Goal: Information Seeking & Learning: Check status

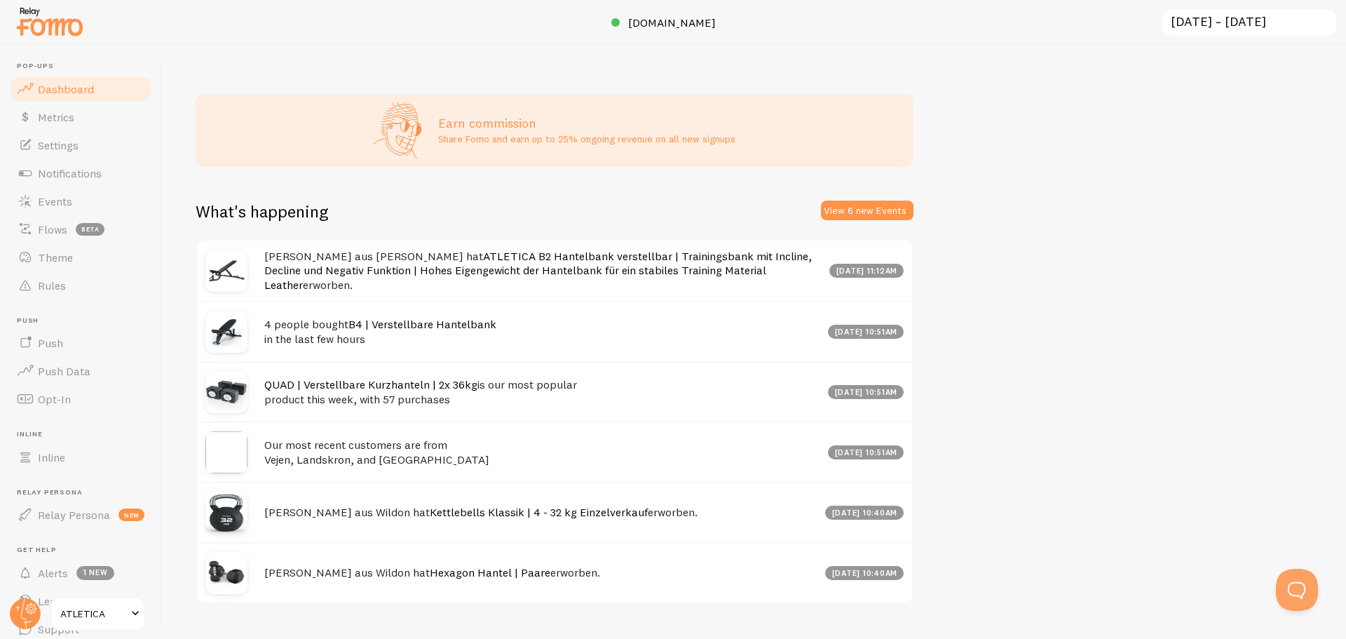
scroll to position [766, 0]
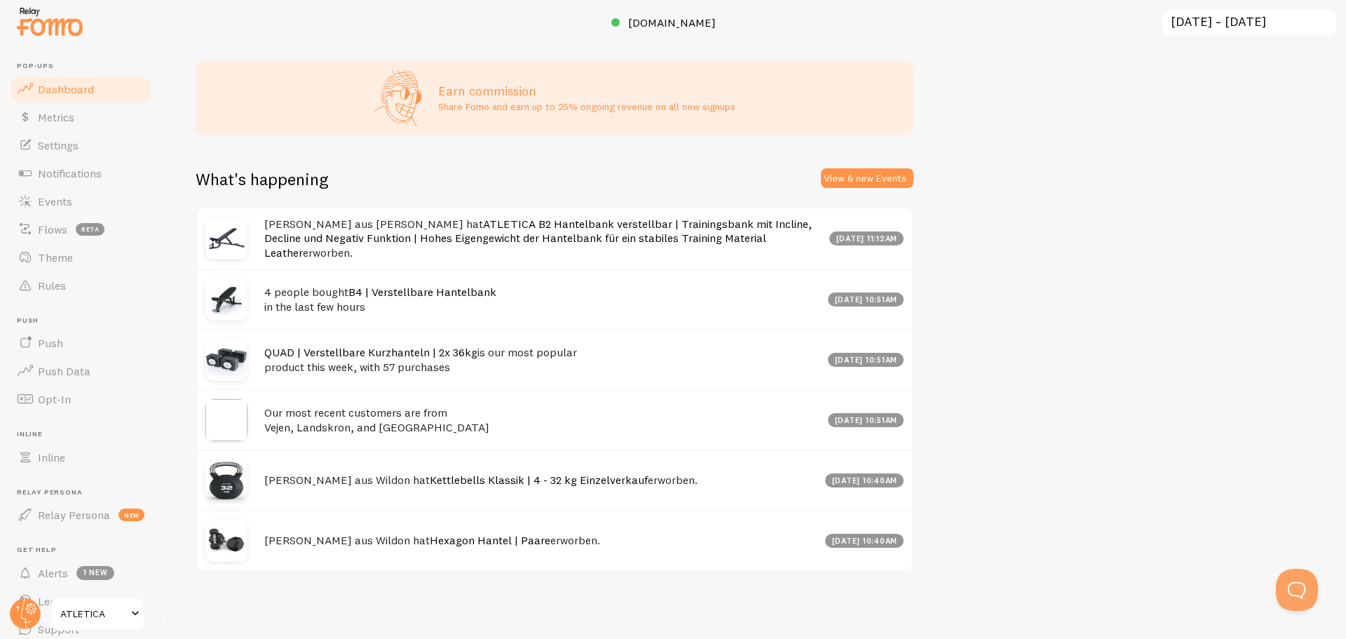
click at [829, 240] on div "[DATE] 11:12am" at bounding box center [866, 238] width 74 height 14
drag, startPoint x: 824, startPoint y: 240, endPoint x: 889, endPoint y: 240, distance: 65.2
click at [889, 240] on div "[DATE] 11:12am" at bounding box center [866, 238] width 74 height 14
click at [991, 299] on div "Your attribution data might already be missing. Shopify has begun removing scri…" at bounding box center [754, 342] width 1184 height 594
click at [215, 414] on img at bounding box center [226, 420] width 42 height 42
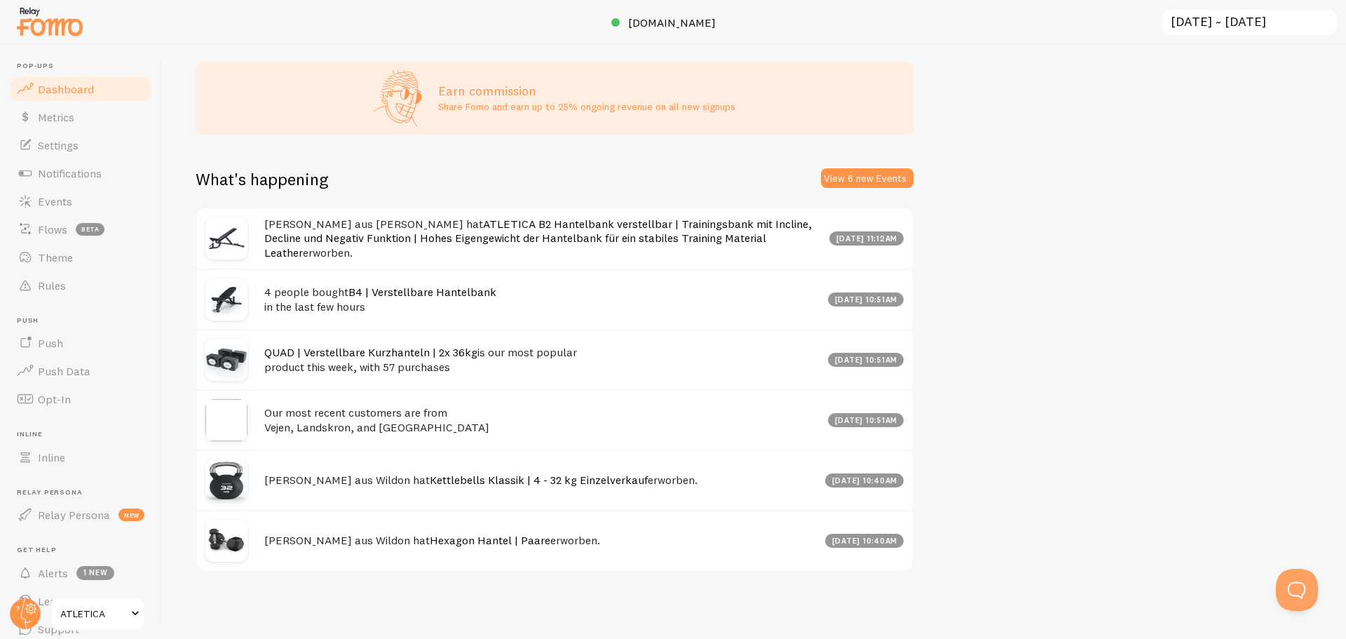
click at [293, 419] on h4 "Our most recent customers are from [GEOGRAPHIC_DATA], [GEOGRAPHIC_DATA], and [G…" at bounding box center [541, 419] width 555 height 29
click at [271, 416] on h4 "Our most recent customers are from [GEOGRAPHIC_DATA], [GEOGRAPHIC_DATA], and [G…" at bounding box center [541, 419] width 555 height 29
drag, startPoint x: 271, startPoint y: 416, endPoint x: 435, endPoint y: 426, distance: 164.4
click at [435, 426] on h4 "Our most recent customers are from [GEOGRAPHIC_DATA], [GEOGRAPHIC_DATA], and [G…" at bounding box center [541, 419] width 555 height 29
click at [349, 435] on div "Our most recent customers are from [GEOGRAPHIC_DATA], [GEOGRAPHIC_DATA], and [G…" at bounding box center [554, 419] width 715 height 60
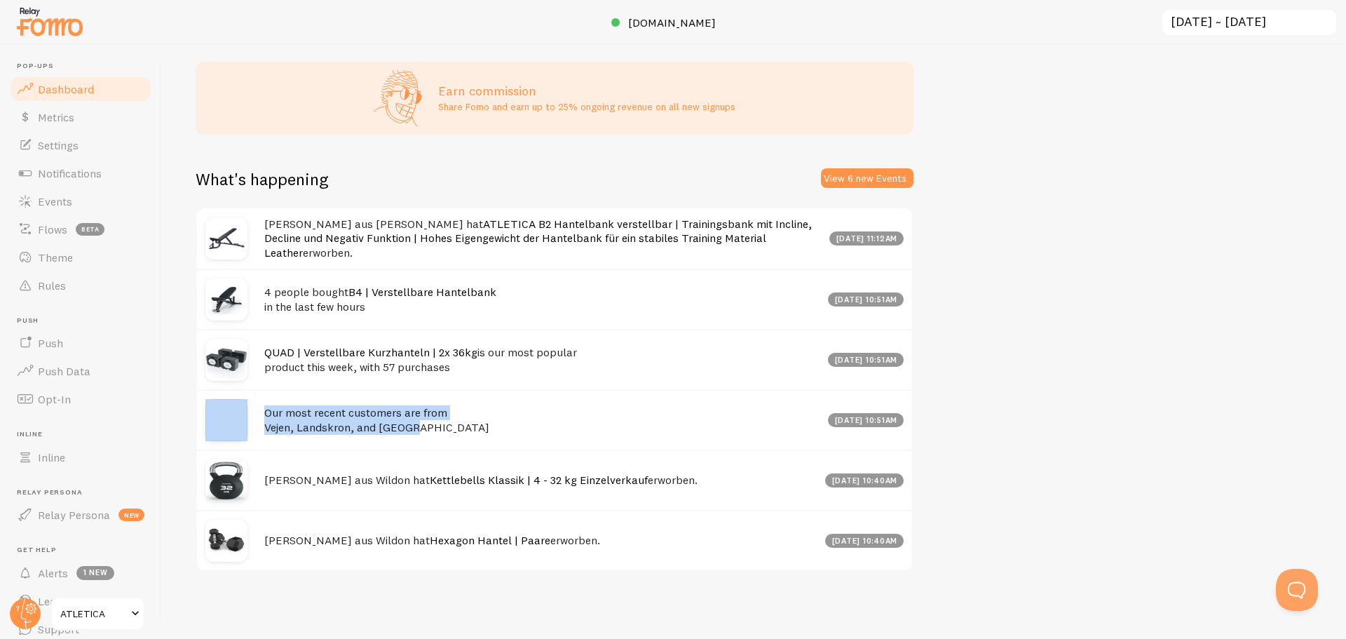
drag, startPoint x: 417, startPoint y: 431, endPoint x: 245, endPoint y: 403, distance: 174.6
click at [244, 403] on div "Our most recent customers are from [GEOGRAPHIC_DATA], [GEOGRAPHIC_DATA], and [G…" at bounding box center [554, 419] width 715 height 60
click at [523, 447] on div "Our most recent customers are from [GEOGRAPHIC_DATA], [GEOGRAPHIC_DATA], and [G…" at bounding box center [554, 419] width 715 height 60
drag, startPoint x: 1193, startPoint y: 426, endPoint x: 1177, endPoint y: 415, distance: 19.6
click at [1193, 425] on div "Your attribution data might already be missing. Shopify has begun removing scri…" at bounding box center [754, 342] width 1184 height 594
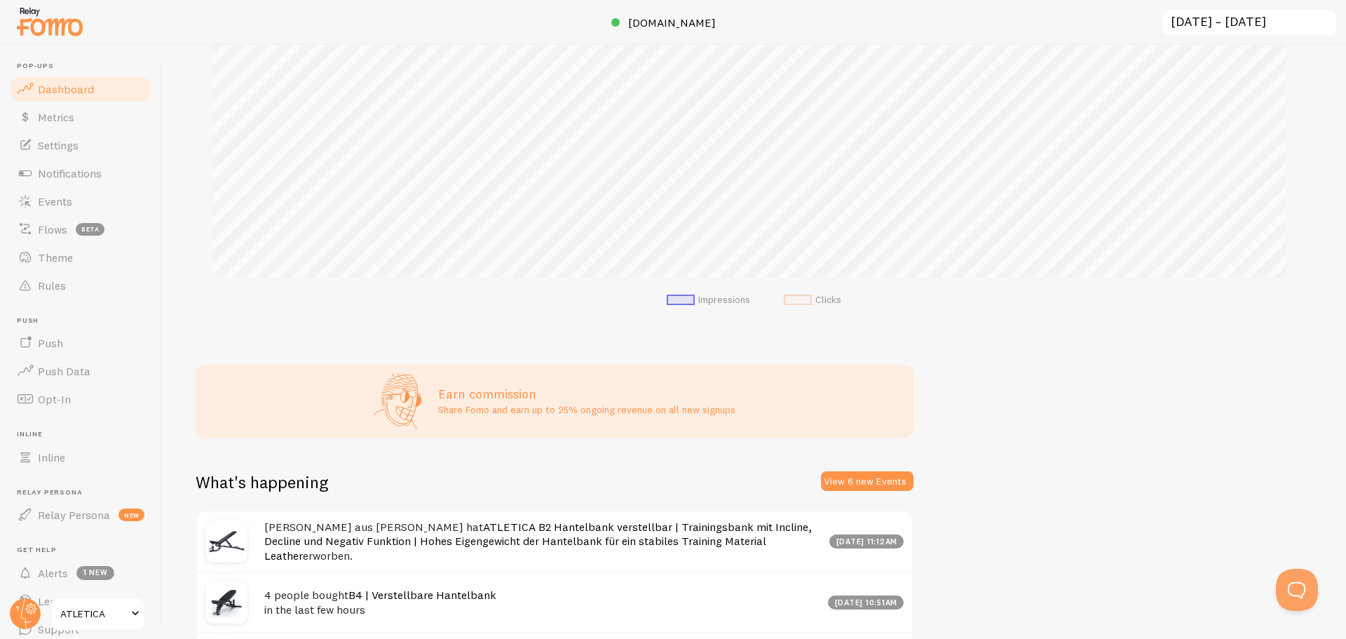
scroll to position [468, 0]
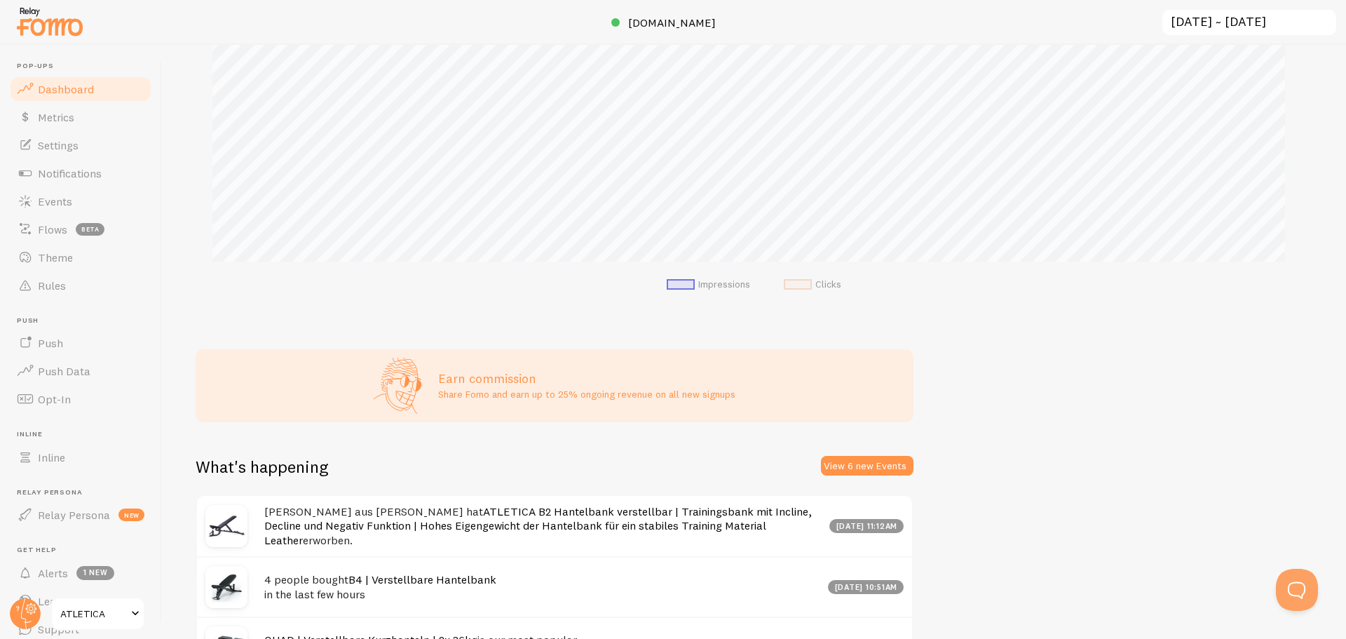
click at [726, 291] on li "Impressions" at bounding box center [708, 284] width 83 height 13
click at [828, 291] on li "Clicks" at bounding box center [812, 284] width 57 height 13
click at [729, 291] on li "Impressions" at bounding box center [708, 284] width 83 height 13
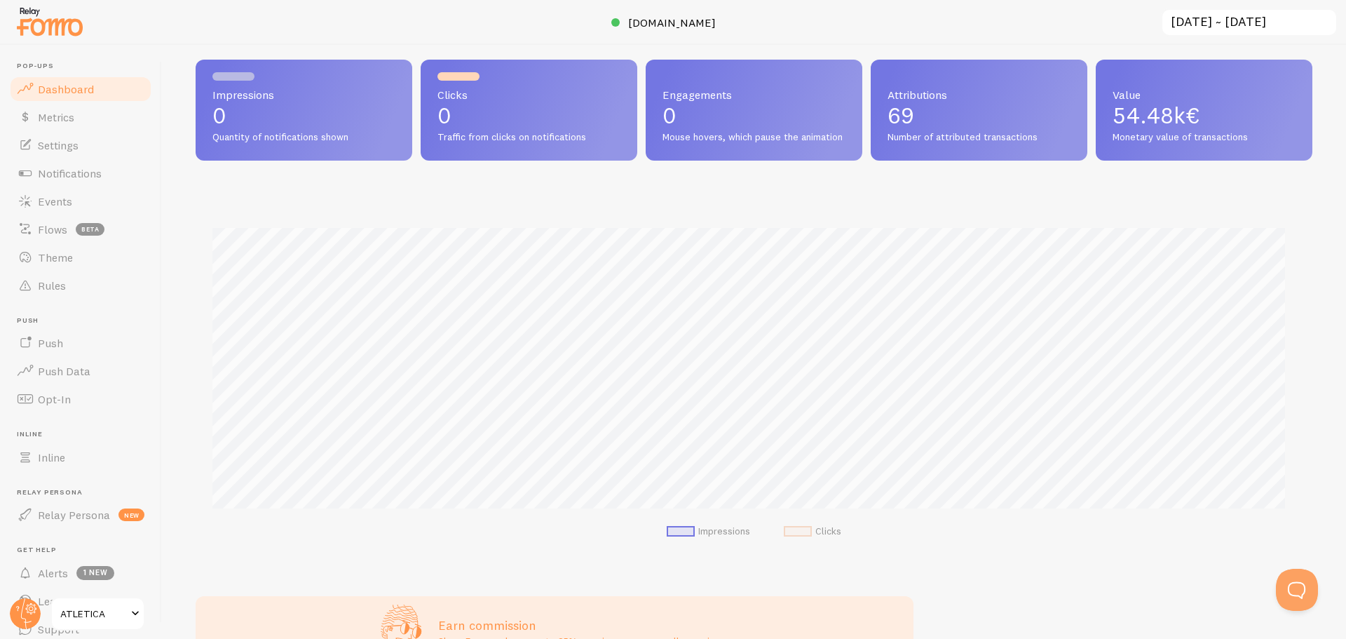
scroll to position [233, 0]
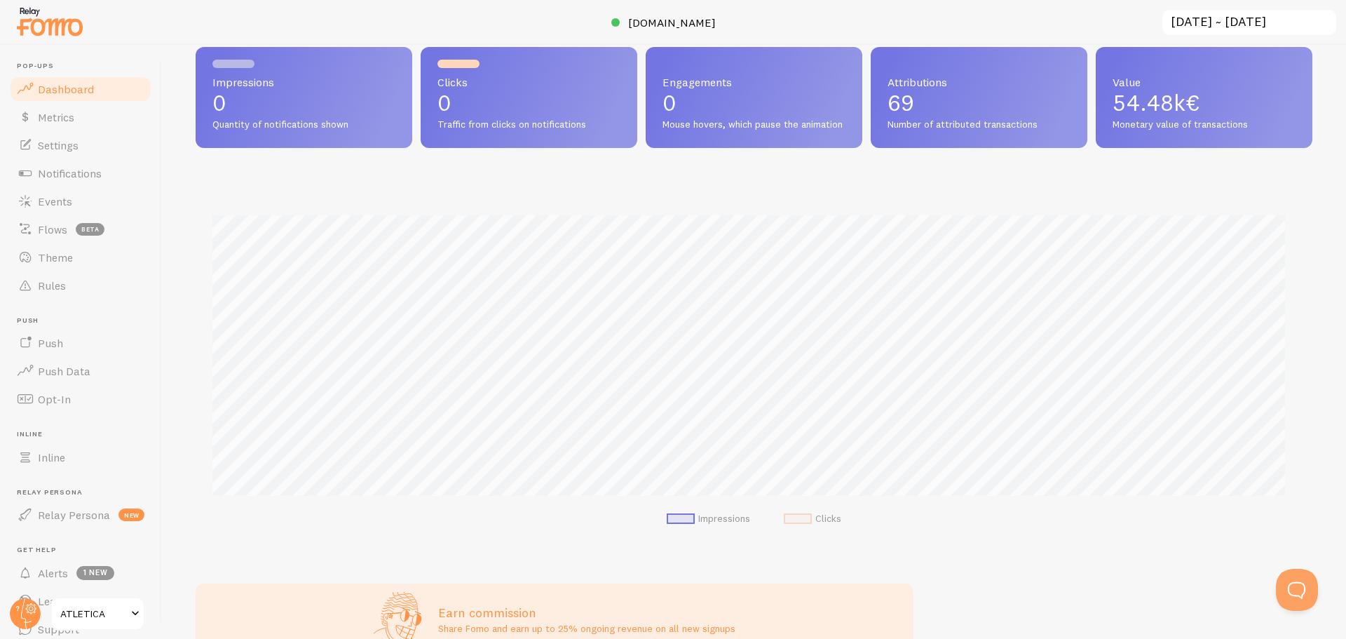
click at [823, 525] on li "Clicks" at bounding box center [812, 519] width 57 height 13
click at [686, 524] on span at bounding box center [681, 518] width 28 height 11
click at [686, 524] on li "Impressions" at bounding box center [708, 519] width 83 height 13
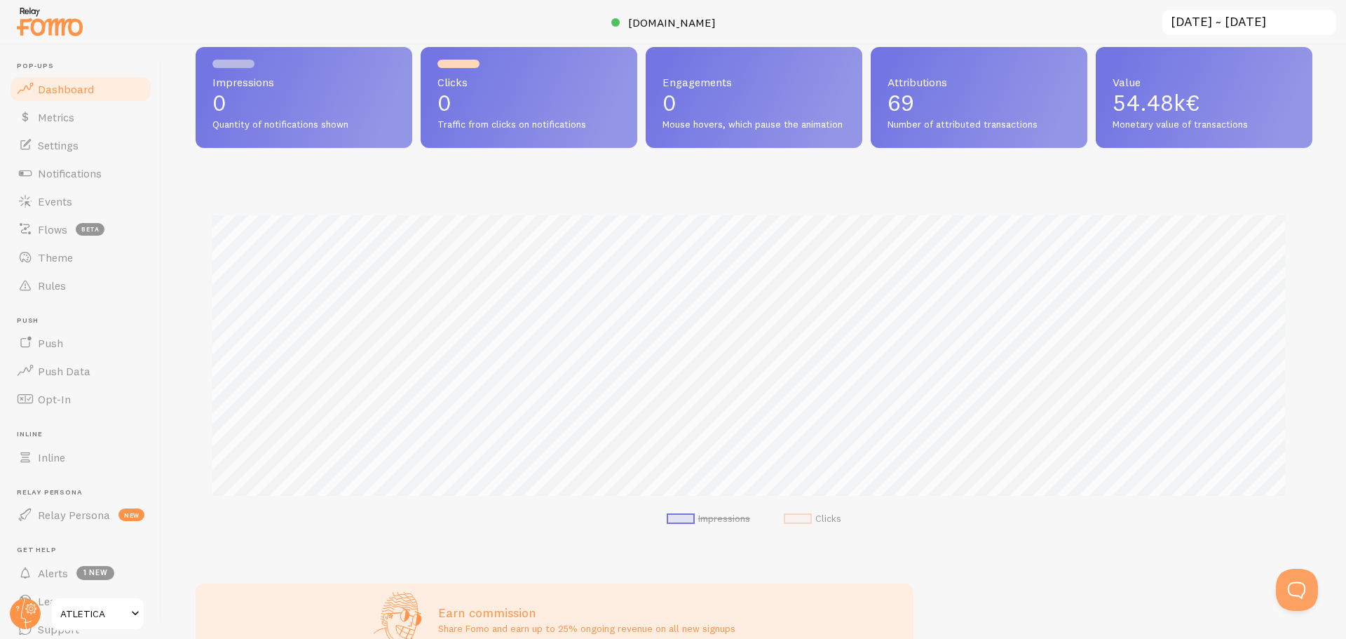
click at [686, 524] on li "Impressions" at bounding box center [708, 519] width 83 height 13
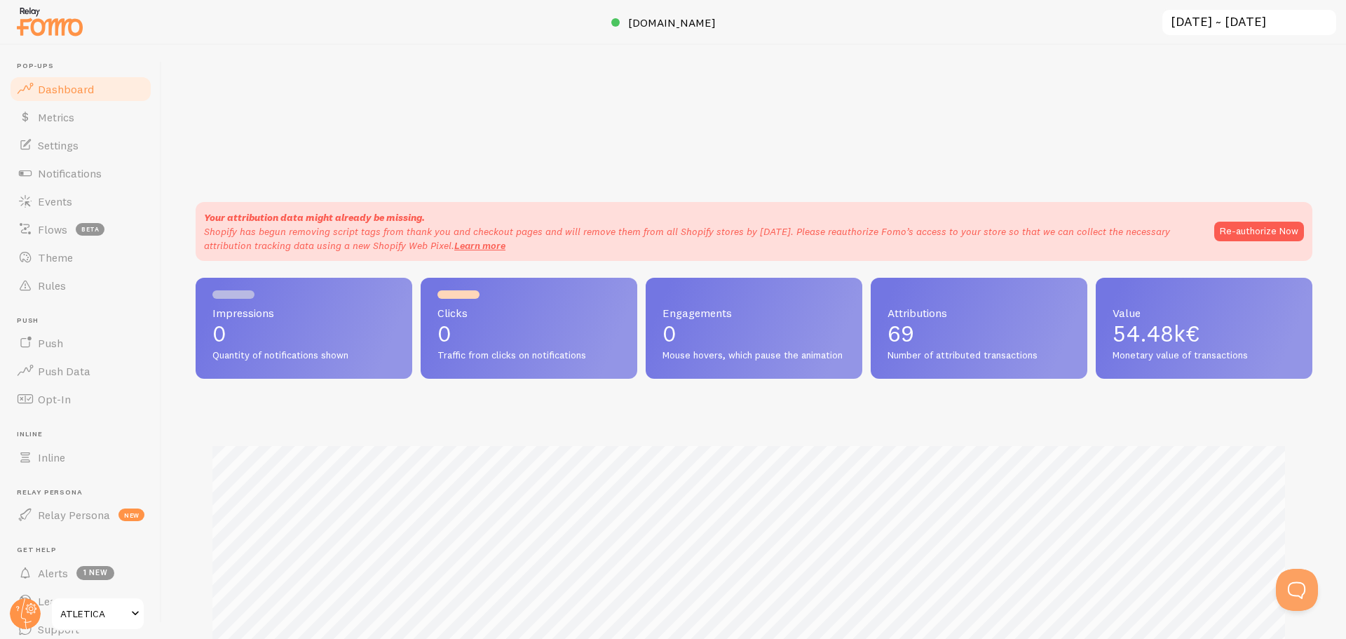
scroll to position [0, 0]
